Goal: Information Seeking & Learning: Learn about a topic

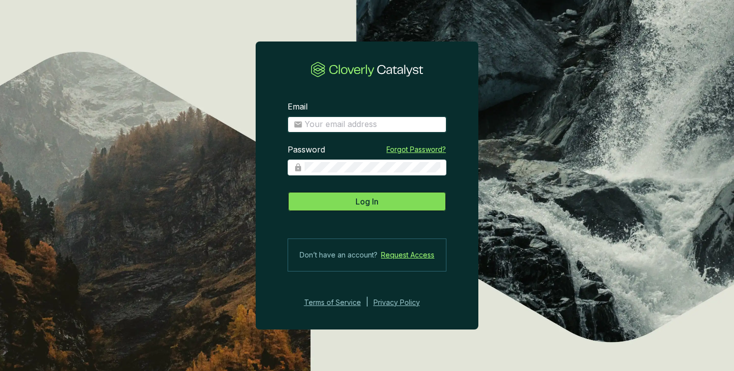
type input "[PERSON_NAME][EMAIL_ADDRESS][DOMAIN_NAME]"
click at [373, 205] on span "Log In" at bounding box center [367, 201] width 23 height 12
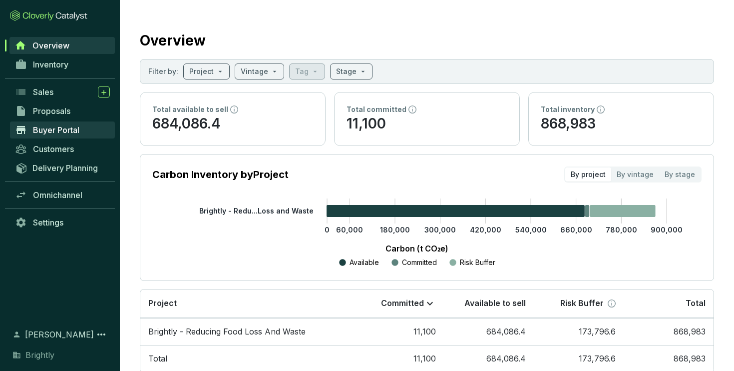
click at [49, 128] on span "Buyer Portal" at bounding box center [56, 130] width 46 height 10
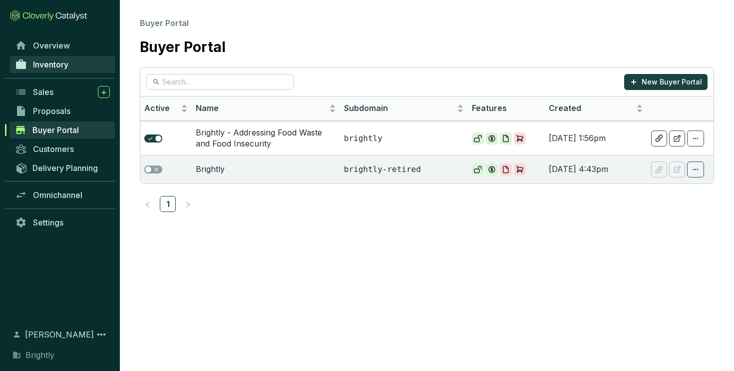
click at [60, 58] on link "Inventory" at bounding box center [62, 64] width 105 height 17
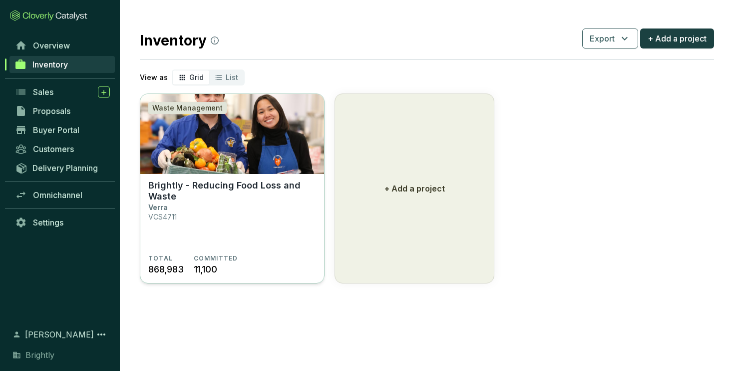
click at [197, 194] on p "Brightly - Reducing Food Loss and Waste" at bounding box center [232, 191] width 168 height 22
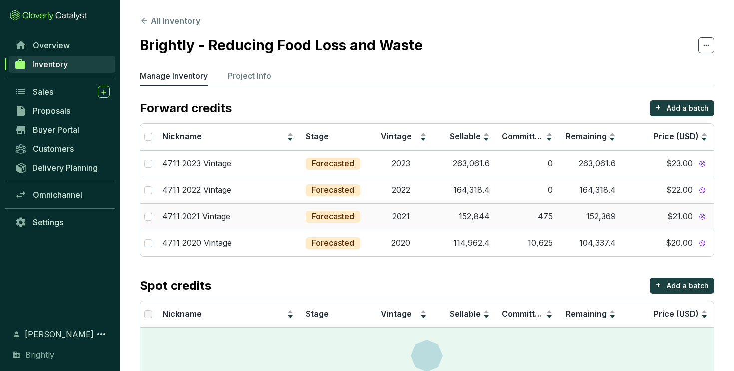
scroll to position [49, 0]
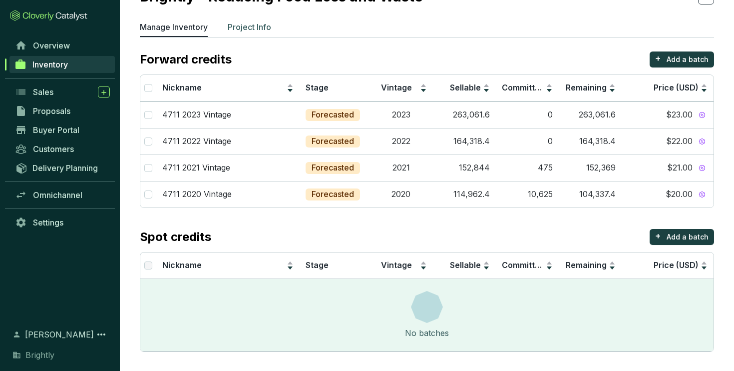
click at [256, 29] on p "Project Info" at bounding box center [249, 27] width 43 height 12
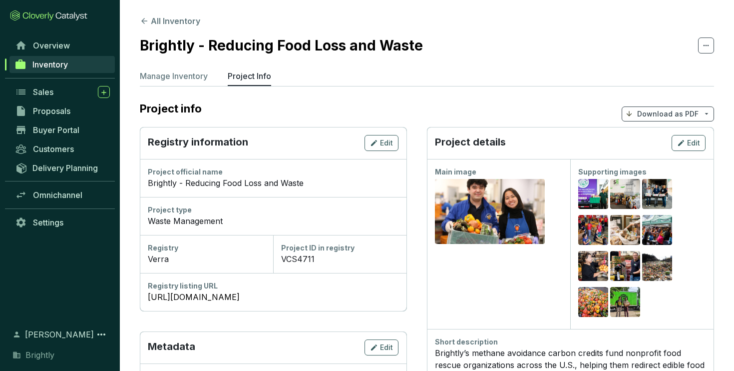
click at [653, 115] on p "Download as PDF" at bounding box center [667, 114] width 61 height 10
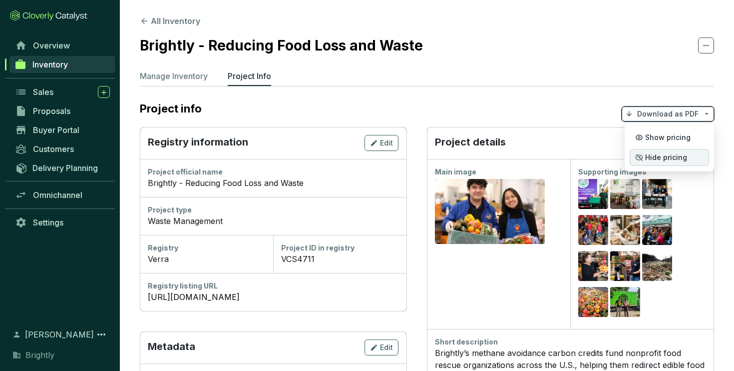
click at [652, 160] on span "Hide pricing" at bounding box center [666, 157] width 42 height 8
